Goal: Task Accomplishment & Management: Manage account settings

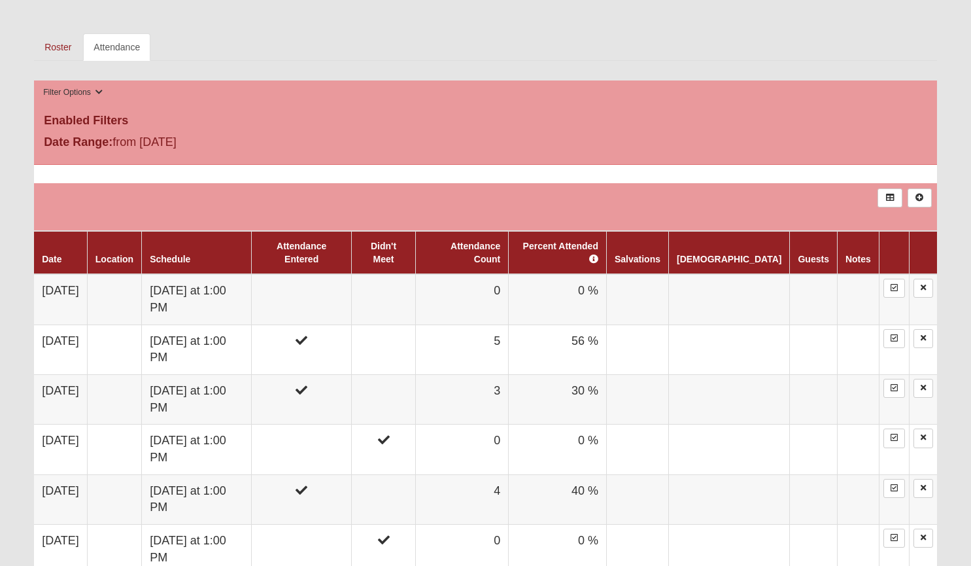
scroll to position [606, 0]
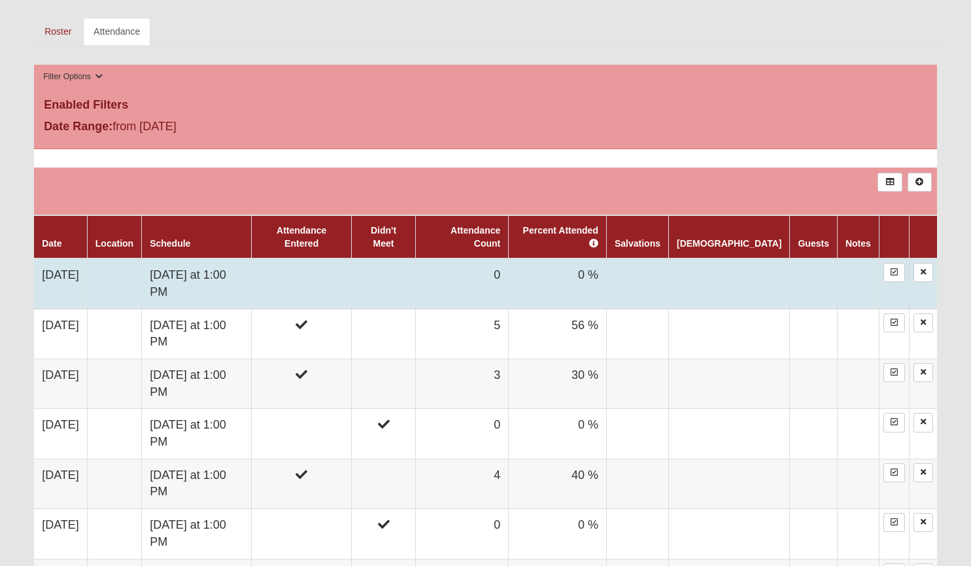
click at [231, 262] on td "Sunday at 1:00 PM" at bounding box center [197, 283] width 110 height 50
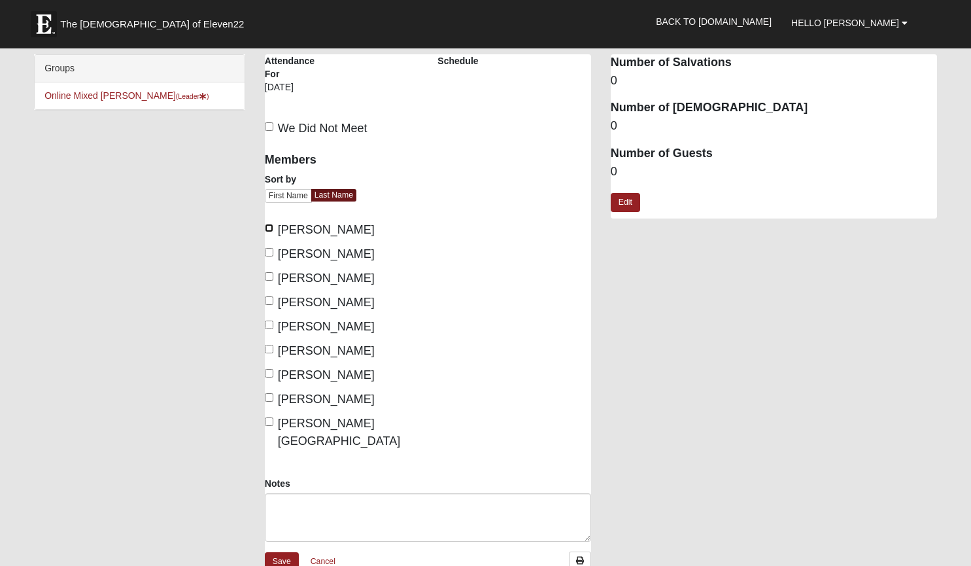
click at [268, 226] on input "Allen, Jennifer" at bounding box center [269, 228] width 9 height 9
checkbox input "true"
click at [270, 275] on input "Hanson, Abby" at bounding box center [269, 276] width 9 height 9
checkbox input "true"
click at [270, 346] on input "Wildermuth, Carol" at bounding box center [269, 349] width 9 height 9
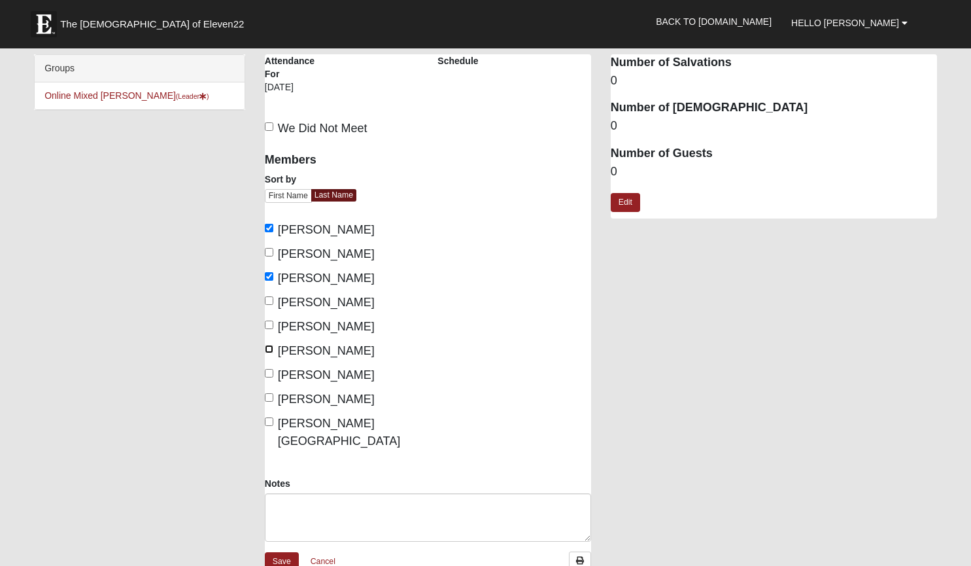
checkbox input "true"
click at [268, 368] on label "Wildermuth, Daniel" at bounding box center [320, 375] width 110 height 18
click at [268, 369] on input "Wildermuth, Daniel" at bounding box center [269, 373] width 9 height 9
checkbox input "true"
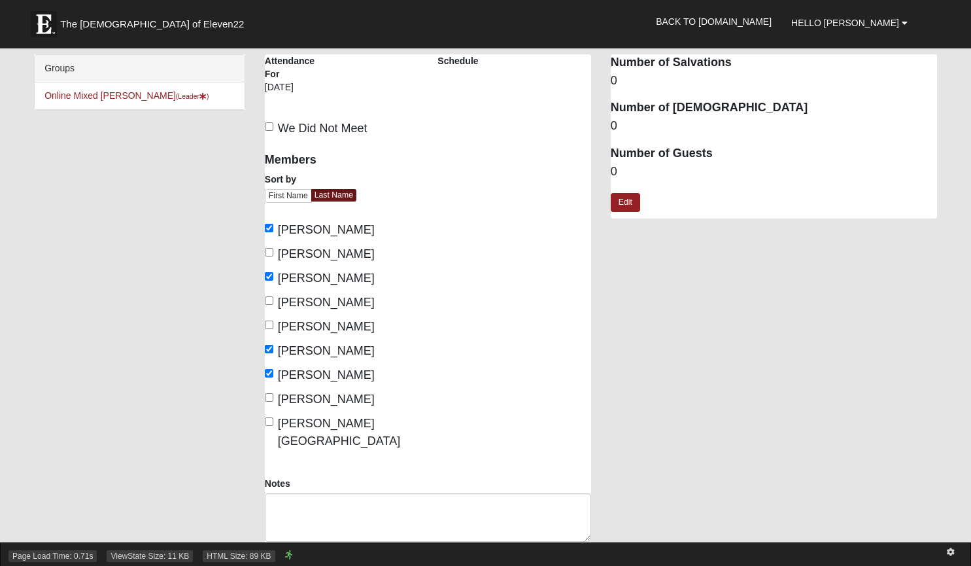
click at [280, 546] on div "Page Load Time: 0.71s ViewState Size: 11 KB HTML Size: 89 KB" at bounding box center [485, 554] width 971 height 24
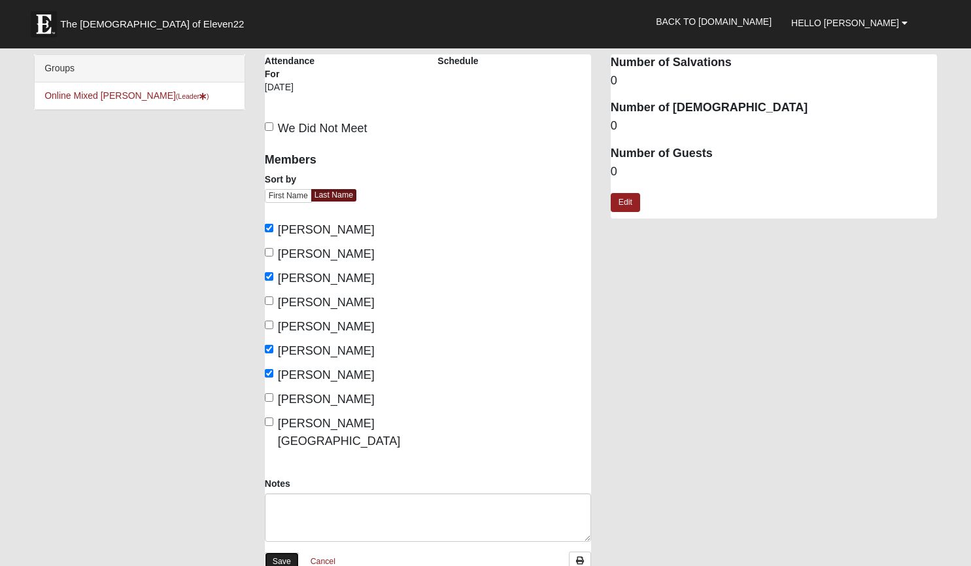
click at [279, 552] on link "Save" at bounding box center [282, 561] width 34 height 19
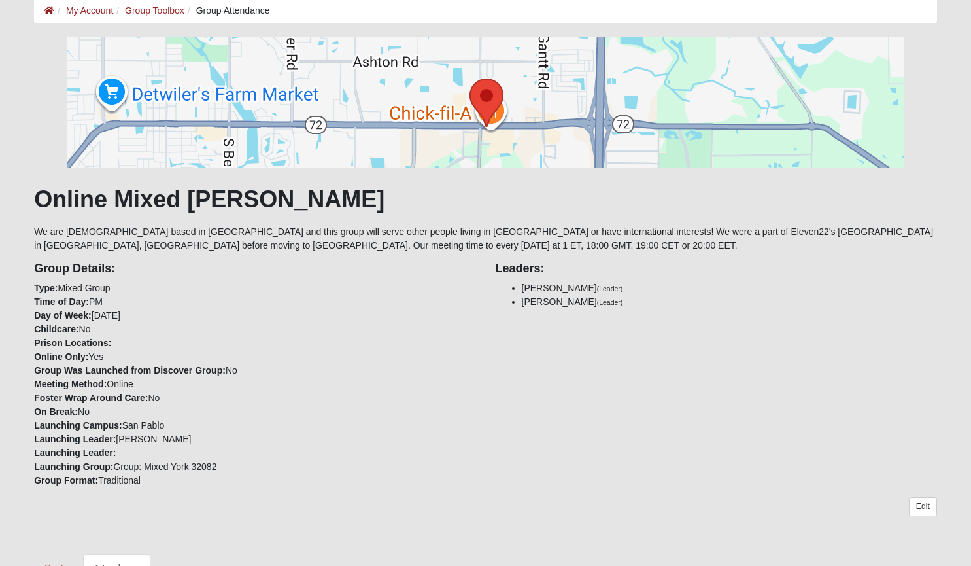
scroll to position [66, 0]
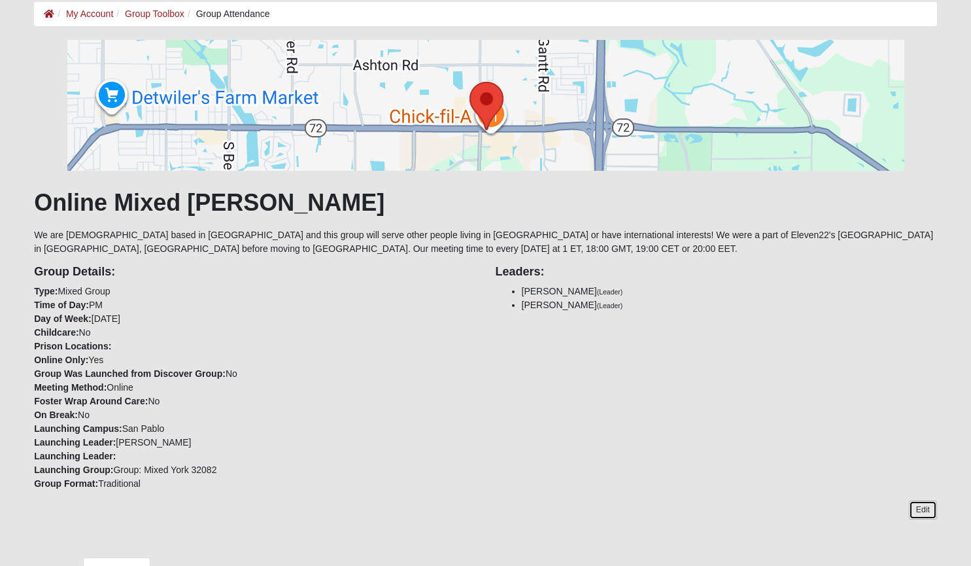
click at [920, 510] on link "Edit" at bounding box center [923, 509] width 28 height 19
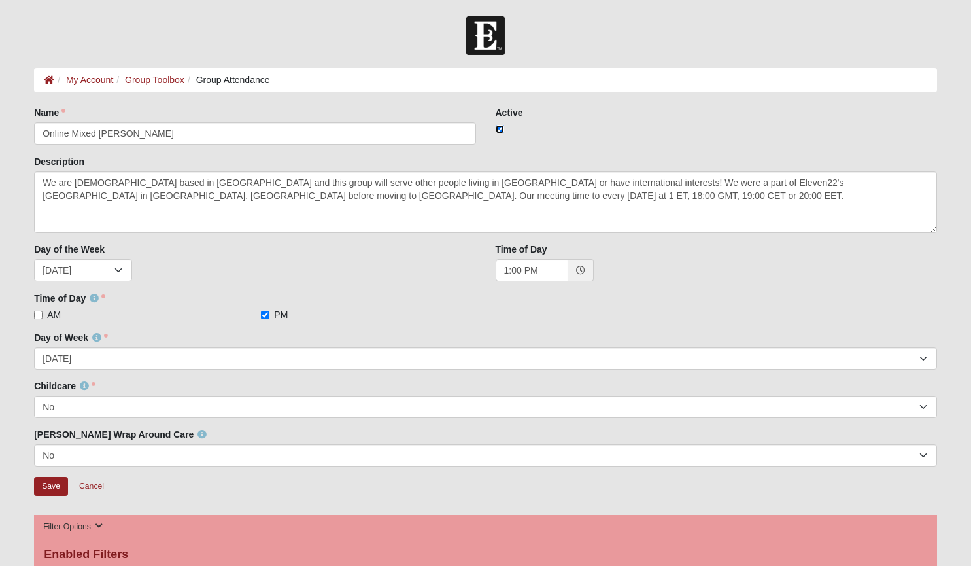
click at [501, 128] on input "checkbox" at bounding box center [500, 129] width 9 height 9
checkbox input "false"
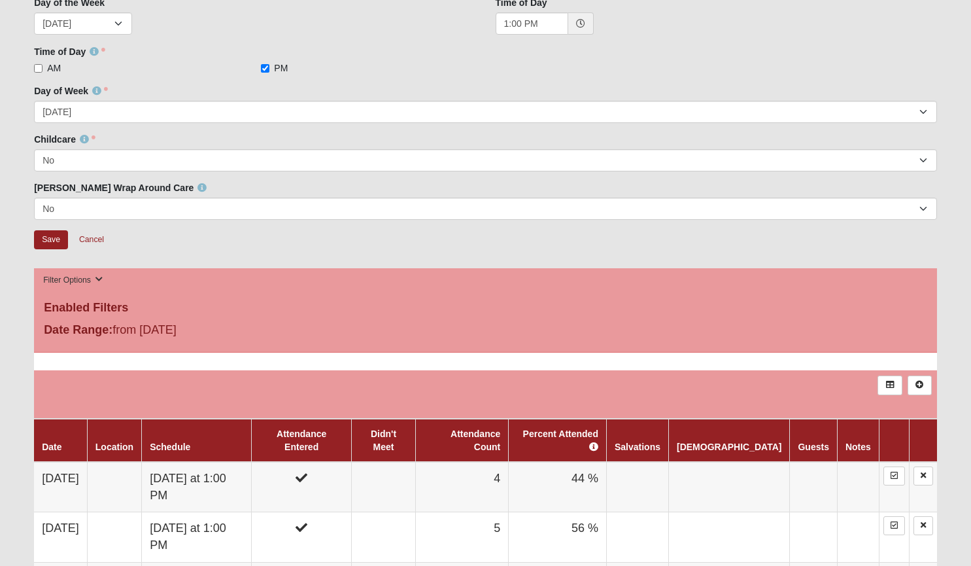
scroll to position [250, 0]
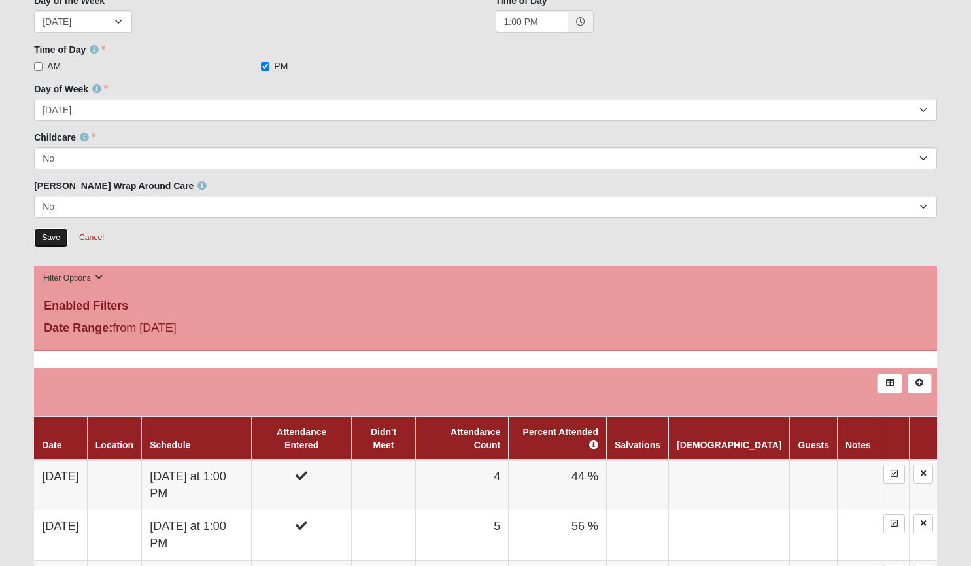
click at [46, 236] on input "Save" at bounding box center [51, 237] width 34 height 19
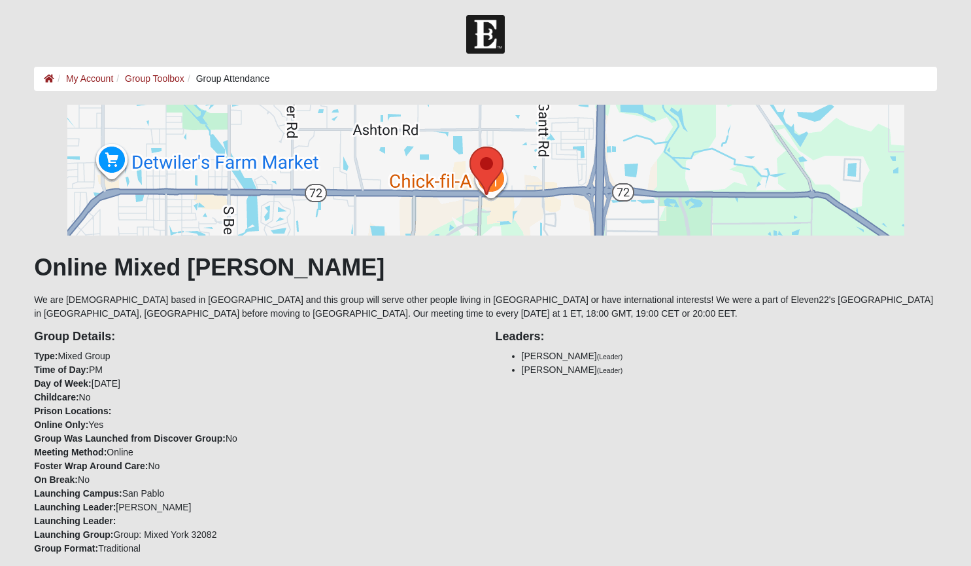
scroll to position [0, 0]
